Goal: Transaction & Acquisition: Purchase product/service

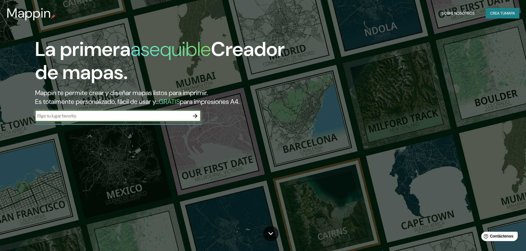
click at [177, 116] on input "text" at bounding box center [112, 116] width 155 height 6
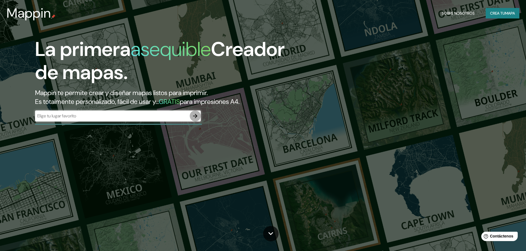
click at [193, 115] on icon "button" at bounding box center [195, 116] width 7 height 7
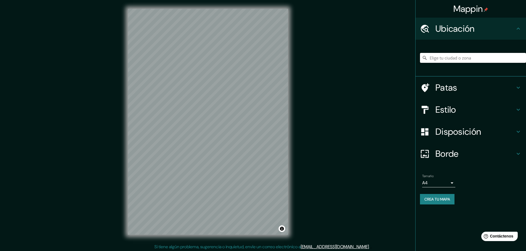
click at [445, 60] on input "Elige tu ciudad o zona" at bounding box center [473, 58] width 106 height 10
paste input "[STREET_ADDRESS][PERSON_NAME]"
type input "[STREET_ADDRESS][PERSON_NAME]"
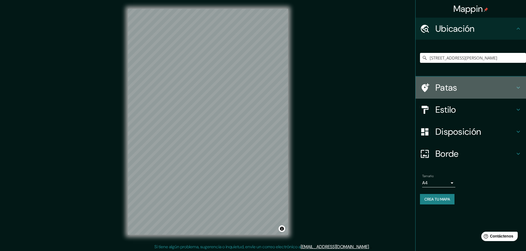
click at [460, 89] on h4 "Patas" at bounding box center [474, 87] width 79 height 11
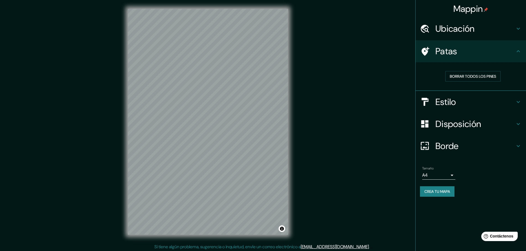
click at [457, 100] on h4 "Estilo" at bounding box center [474, 102] width 79 height 11
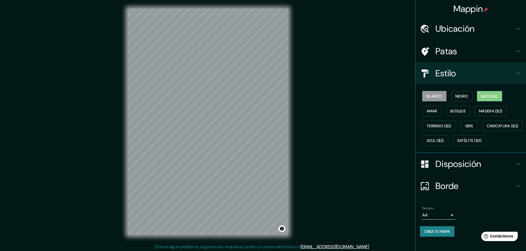
click at [481, 96] on font "Natural" at bounding box center [489, 96] width 17 height 5
click at [457, 143] on font "Satélite ($3)" at bounding box center [469, 141] width 25 height 5
